Goal: Navigation & Orientation: Find specific page/section

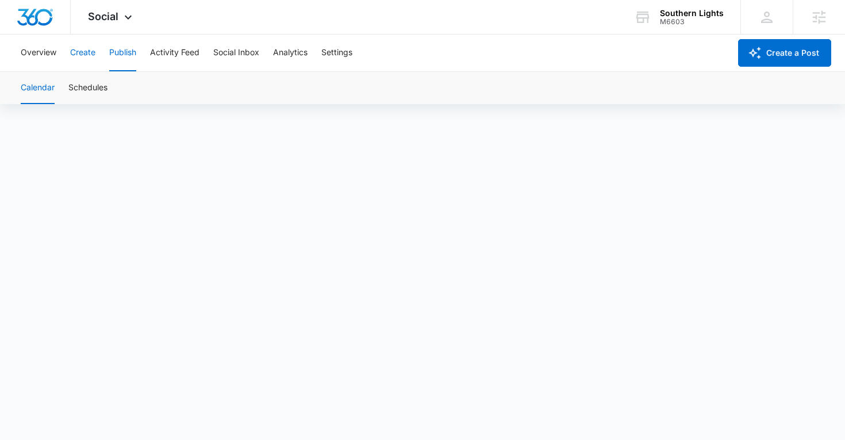
click at [84, 54] on button "Create" at bounding box center [82, 52] width 25 height 37
click at [113, 49] on button "Publish" at bounding box center [122, 52] width 27 height 37
click at [83, 60] on button "Create" at bounding box center [82, 52] width 25 height 37
click at [110, 90] on button "Approvals" at bounding box center [112, 88] width 39 height 32
